Goal: Navigation & Orientation: Understand site structure

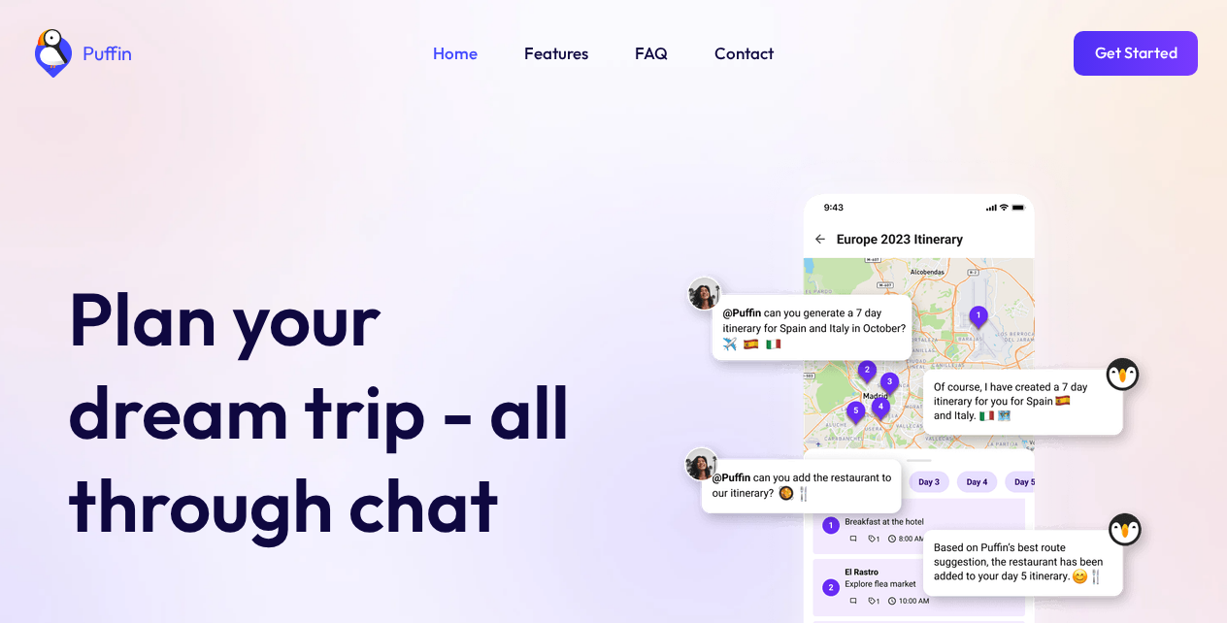
click at [553, 53] on link "Features" at bounding box center [556, 53] width 64 height 25
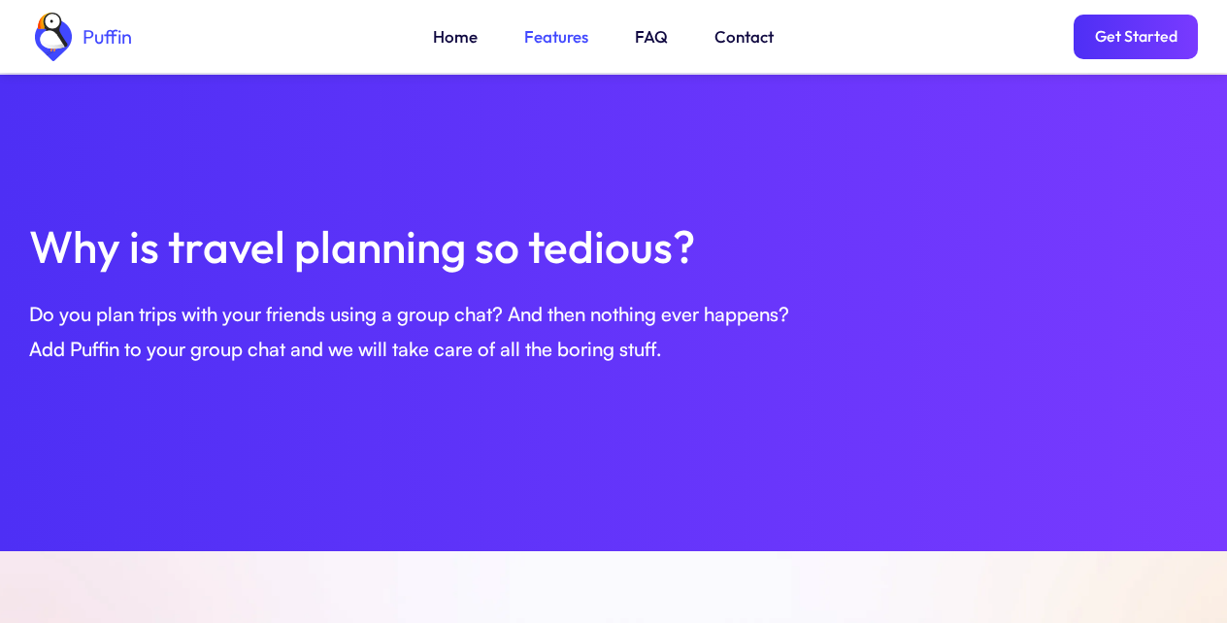
scroll to position [665, 0]
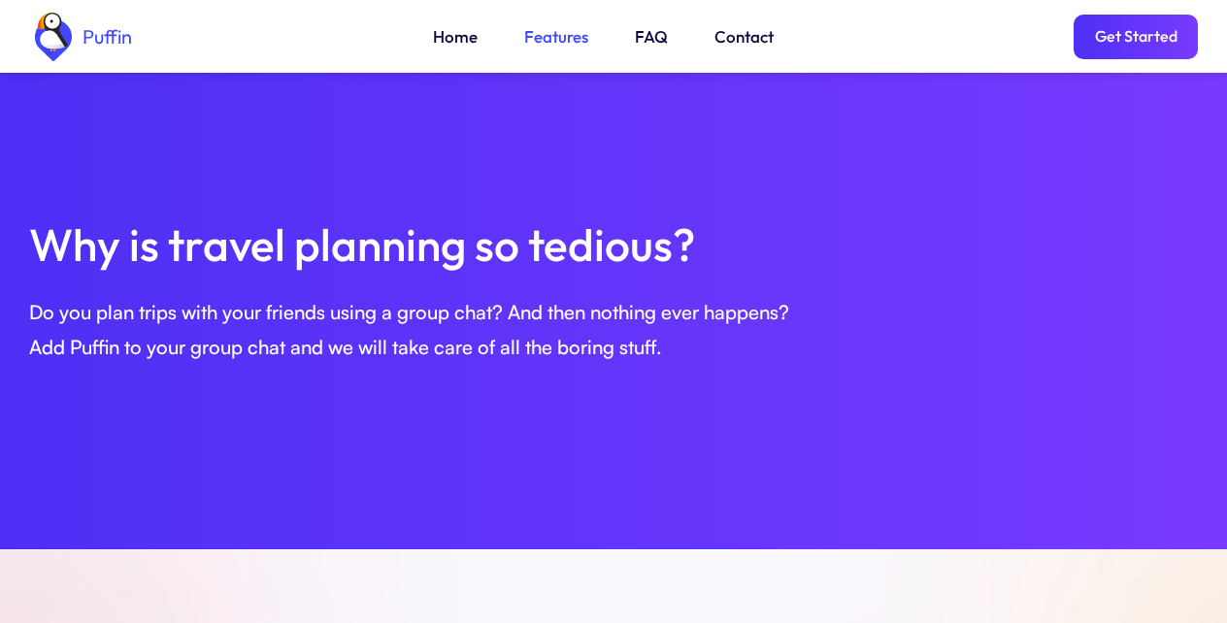
click at [1133, 43] on link "Get Started" at bounding box center [1135, 37] width 124 height 45
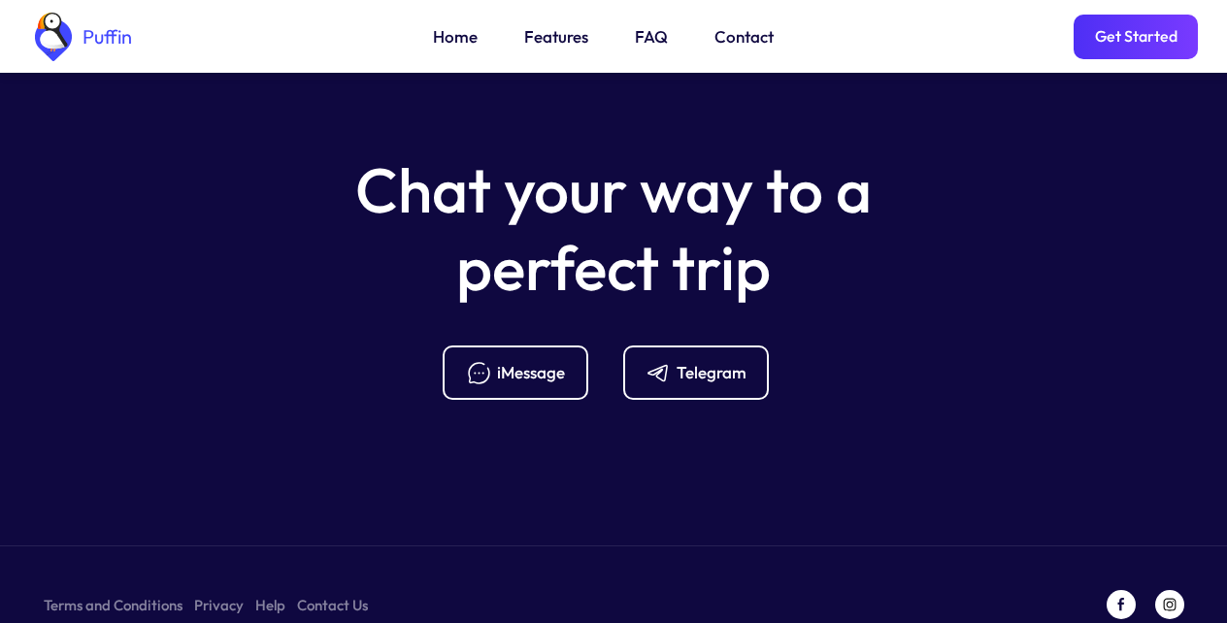
scroll to position [7691, 0]
click at [649, 41] on link "FAQ" at bounding box center [651, 36] width 33 height 25
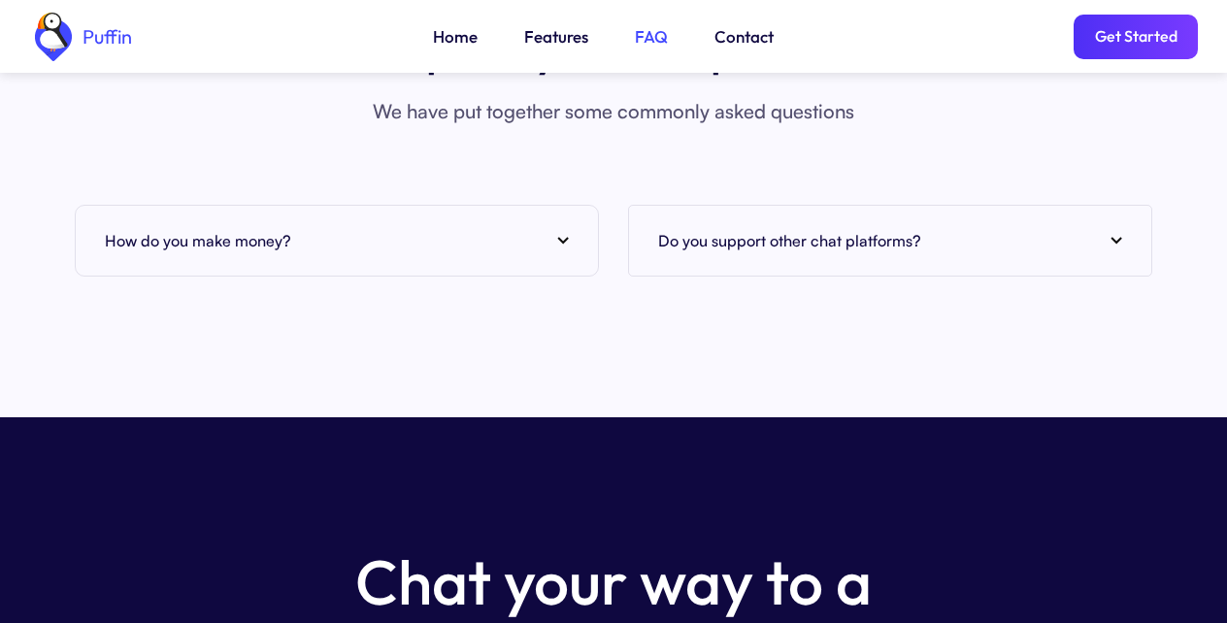
scroll to position [7428, 0]
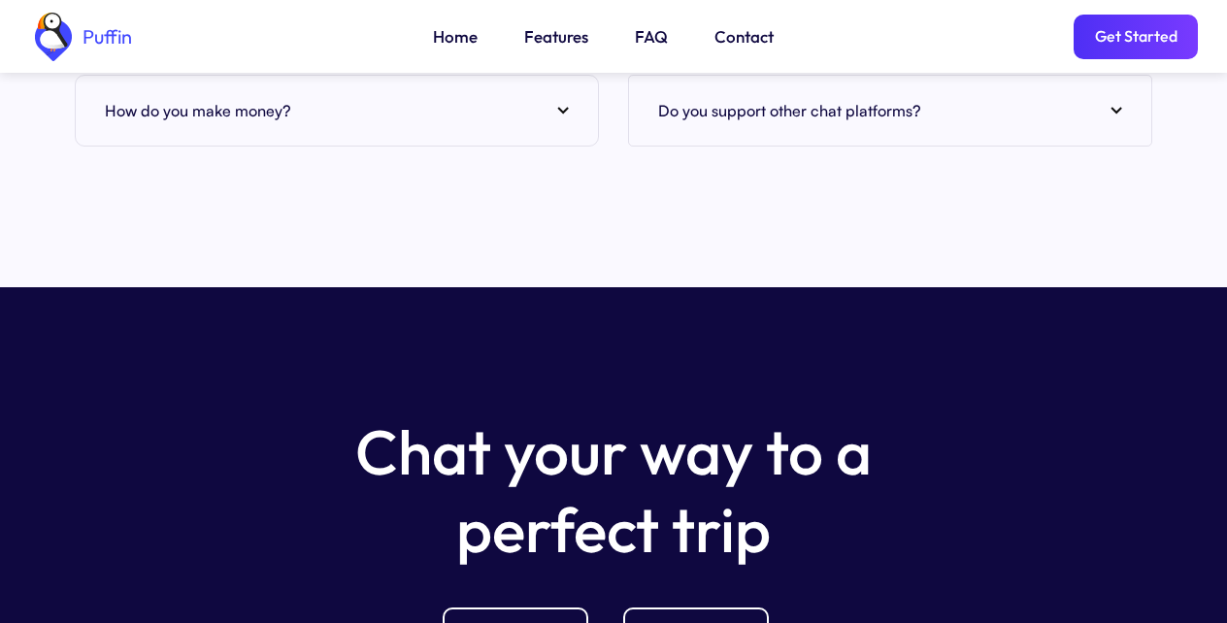
click at [740, 41] on link "Contact" at bounding box center [743, 36] width 59 height 25
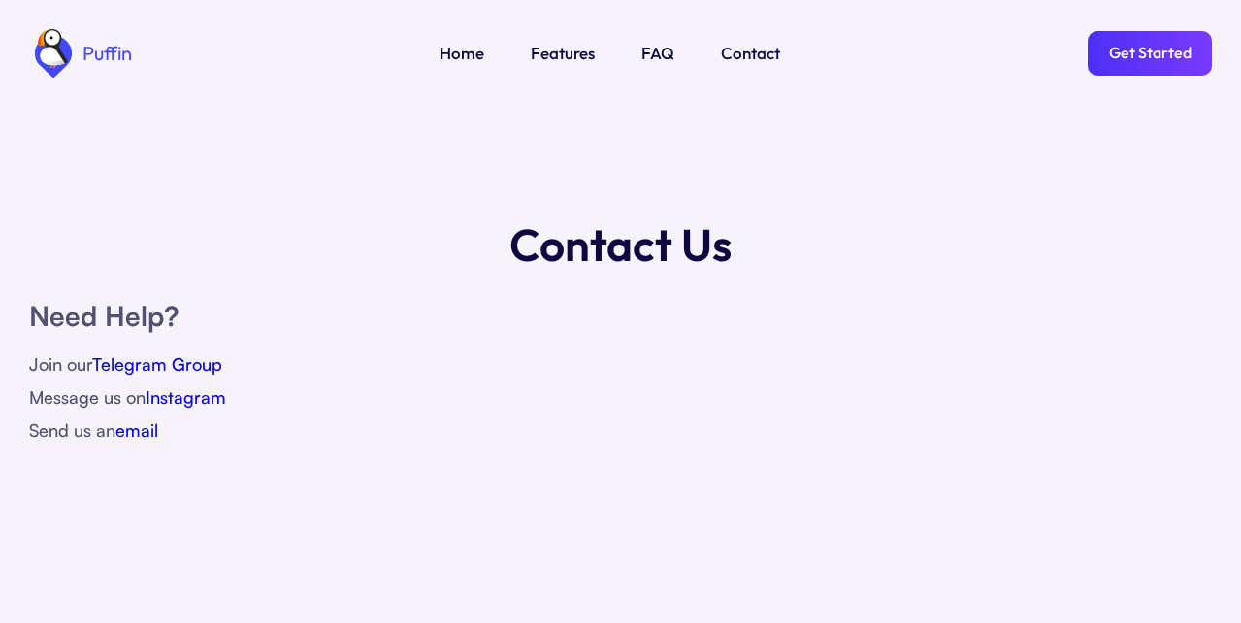
click at [1133, 43] on link "Get Started" at bounding box center [1150, 53] width 124 height 45
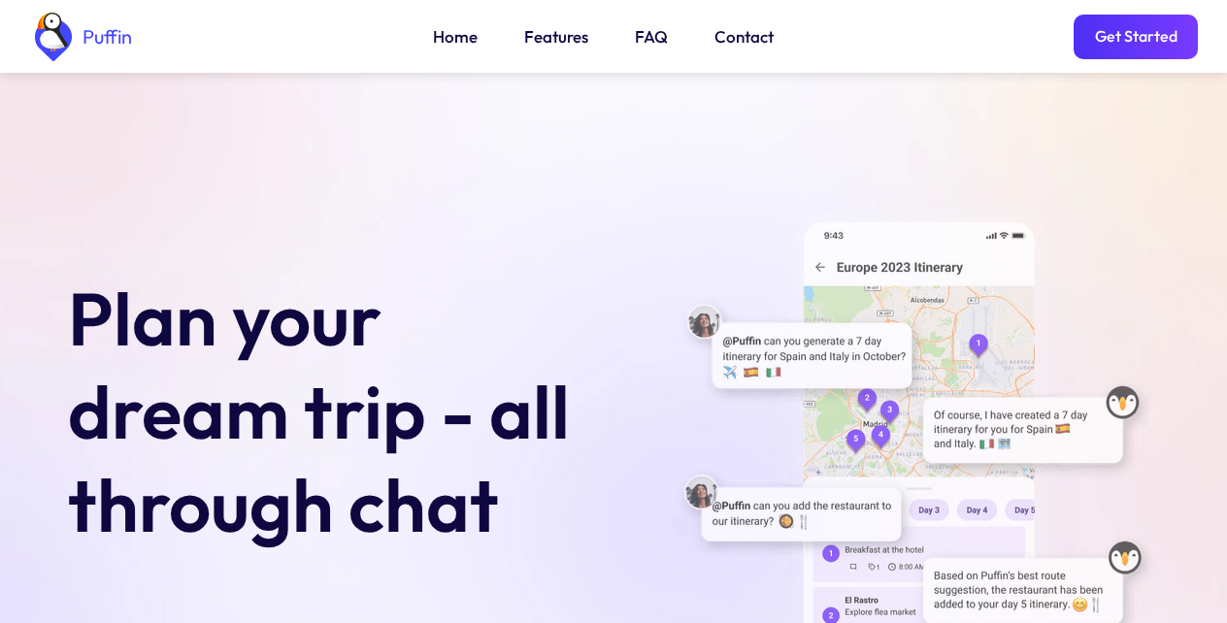
scroll to position [7691, 0]
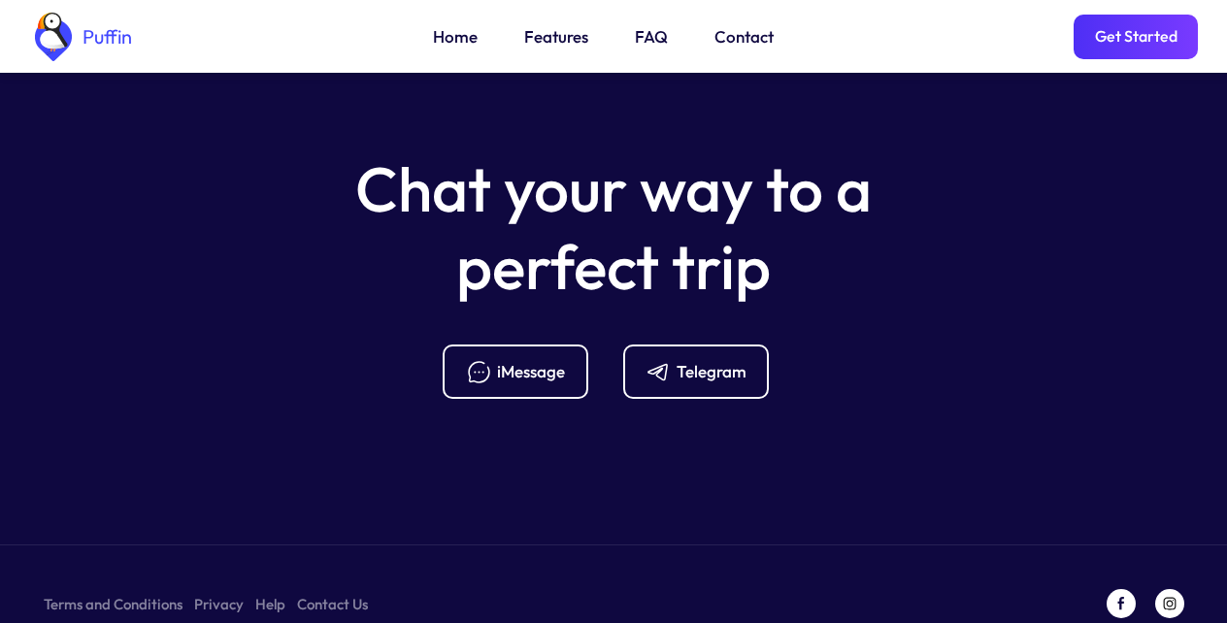
click at [105, 592] on link "Terms and Conditions" at bounding box center [113, 604] width 139 height 24
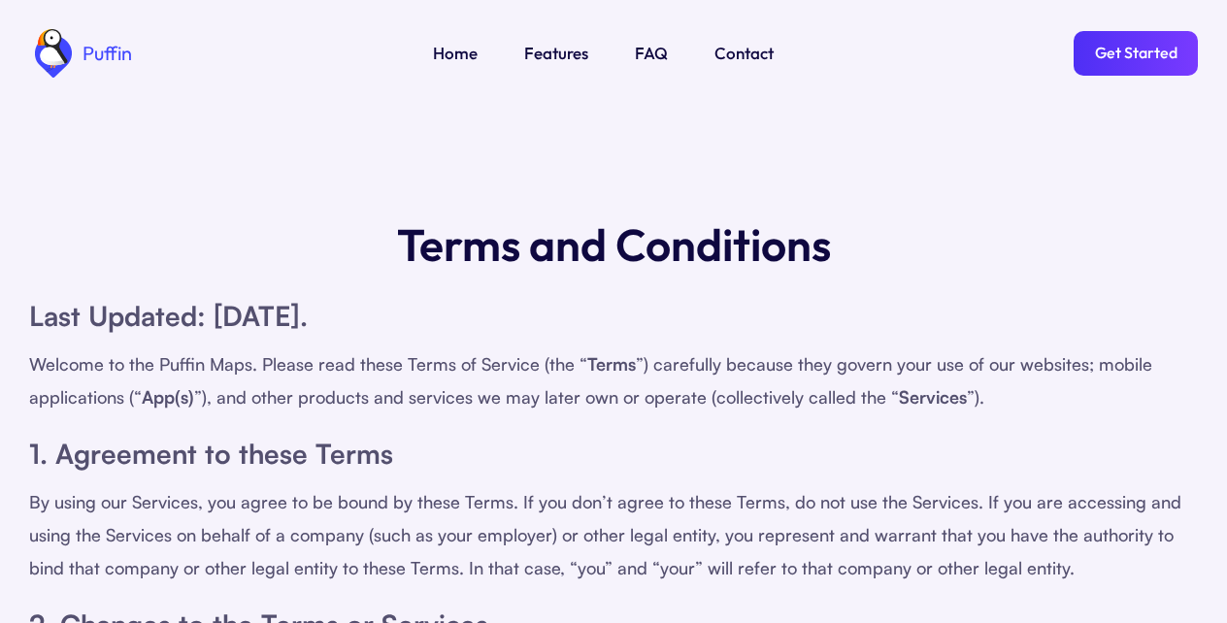
click at [513, 349] on div "Welcome to the Puffin Maps. Please read these Terms of Service (the “ Terms ”) …" at bounding box center [613, 380] width 1168 height 66
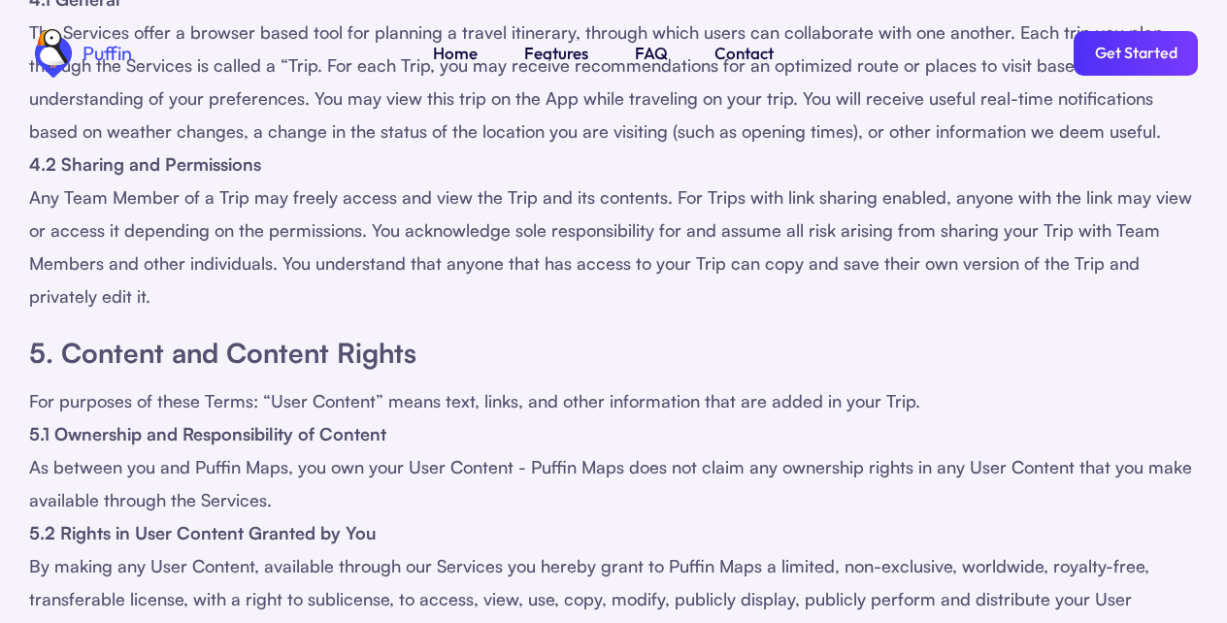
scroll to position [1397, 0]
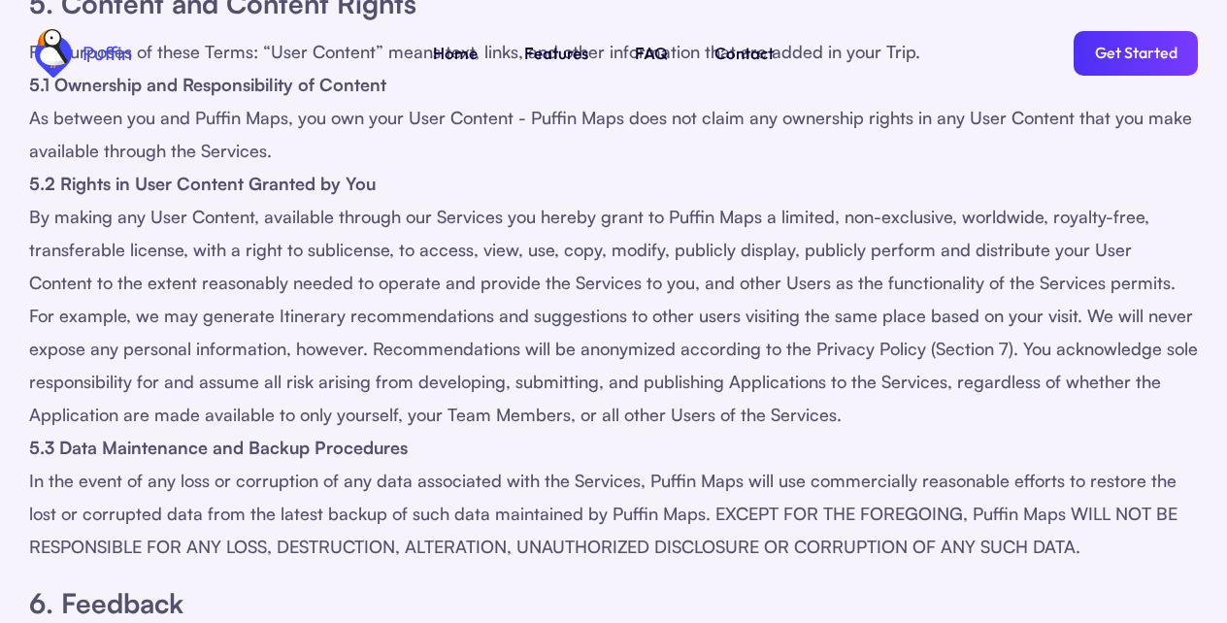
click at [1133, 43] on link "Get Started" at bounding box center [1135, 53] width 124 height 45
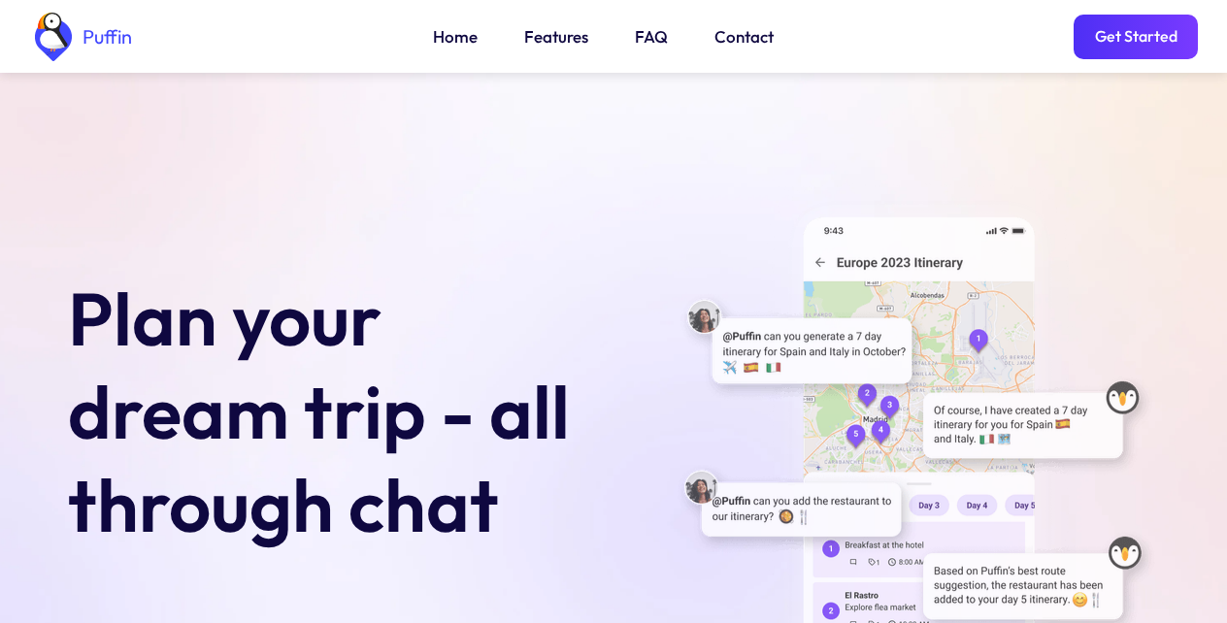
scroll to position [7691, 0]
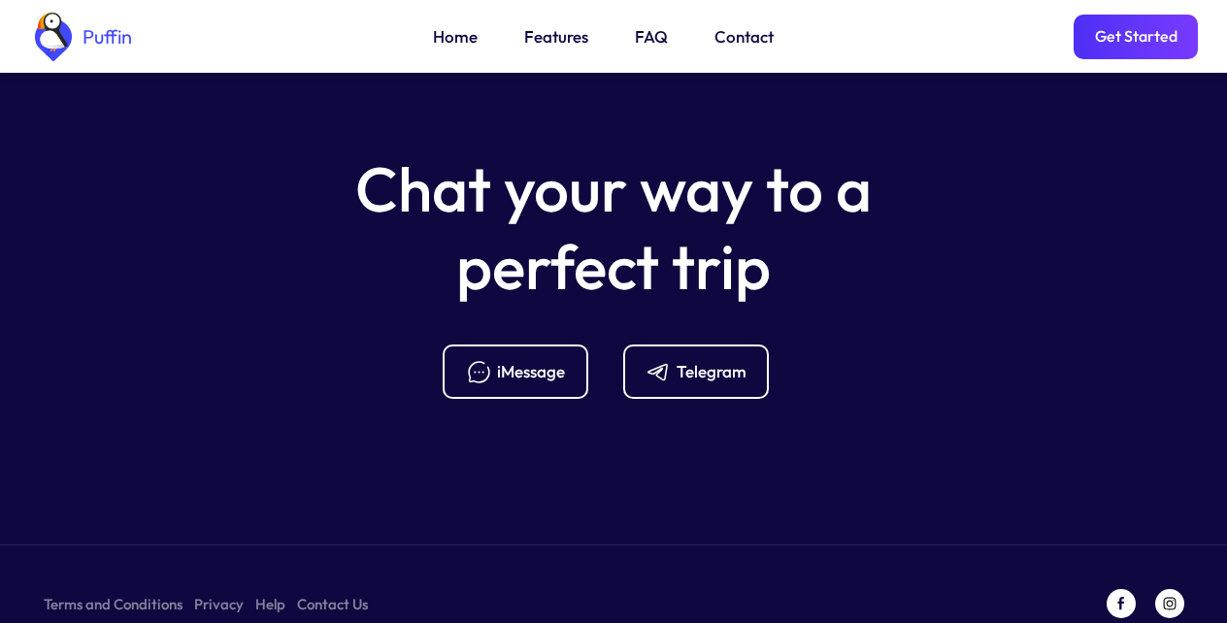
click at [513, 361] on div "iMessage" at bounding box center [531, 371] width 68 height 21
